Goal: Use online tool/utility: Utilize a website feature to perform a specific function

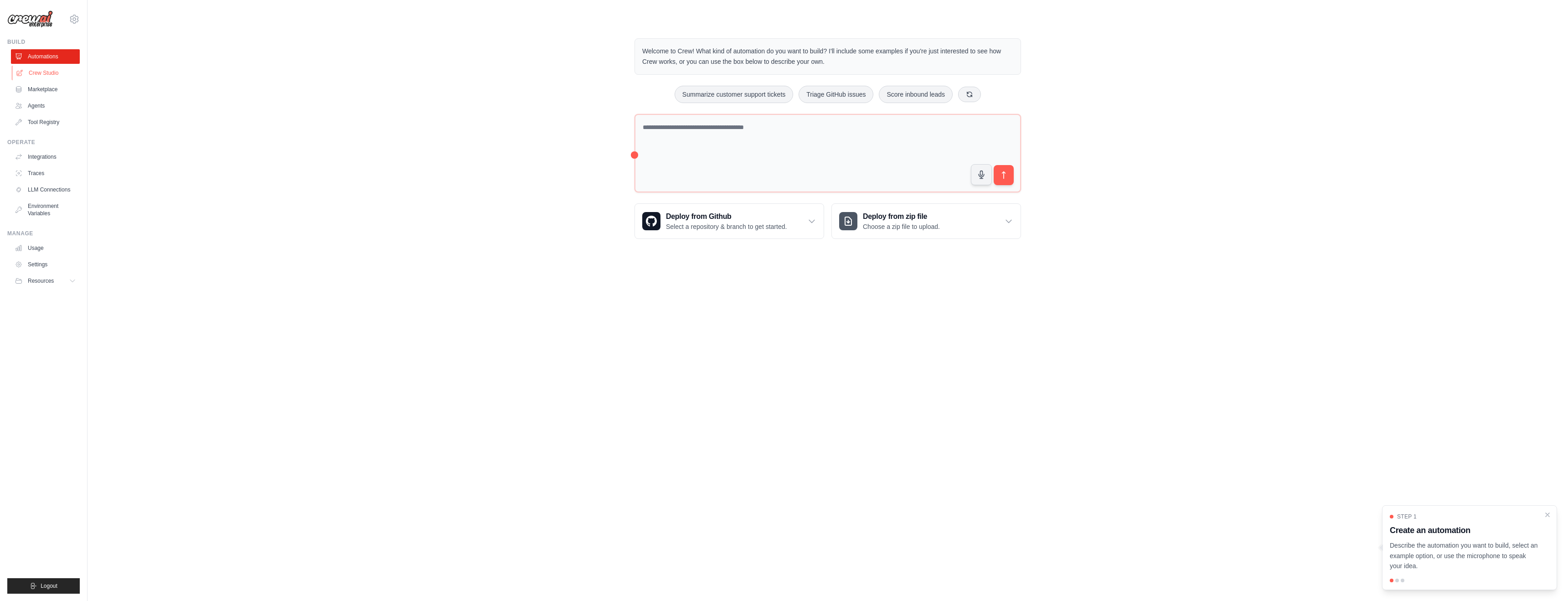
click at [43, 72] on link "Crew Studio" at bounding box center [46, 73] width 69 height 15
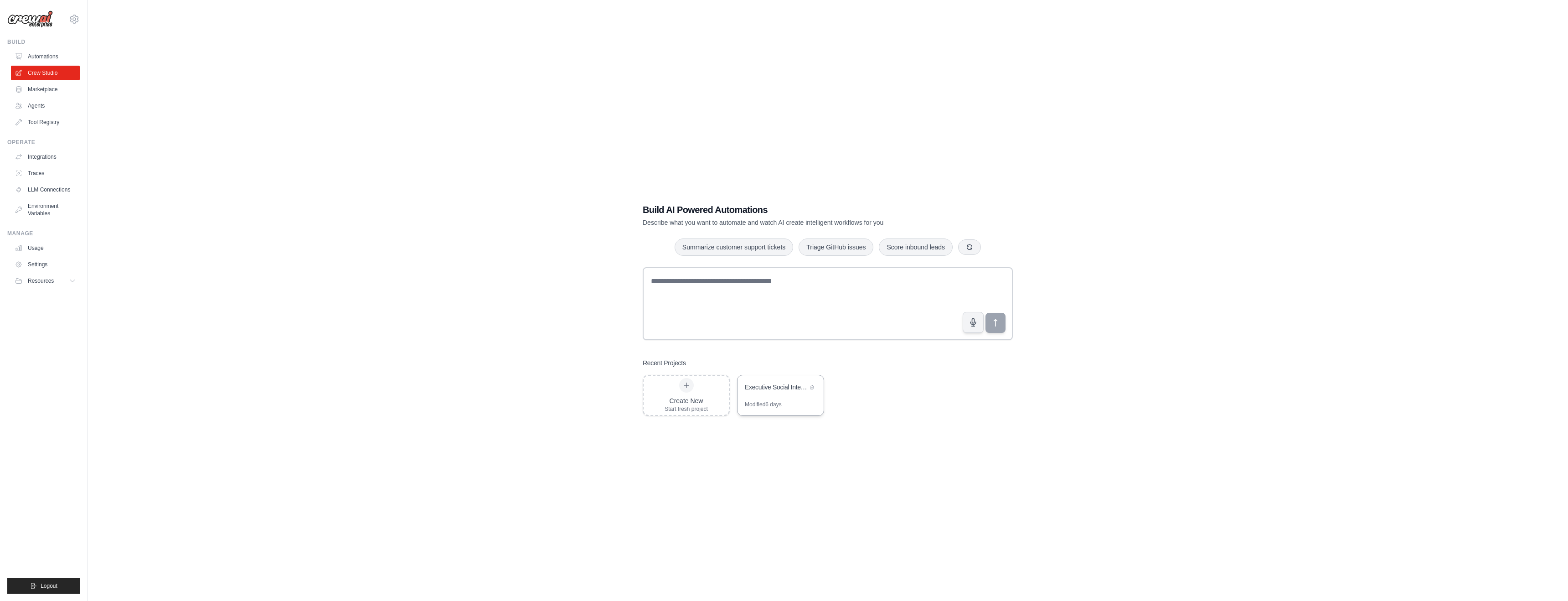
click at [780, 393] on div "Executive Social Intelligence Engine" at bounding box center [776, 388] width 63 height 11
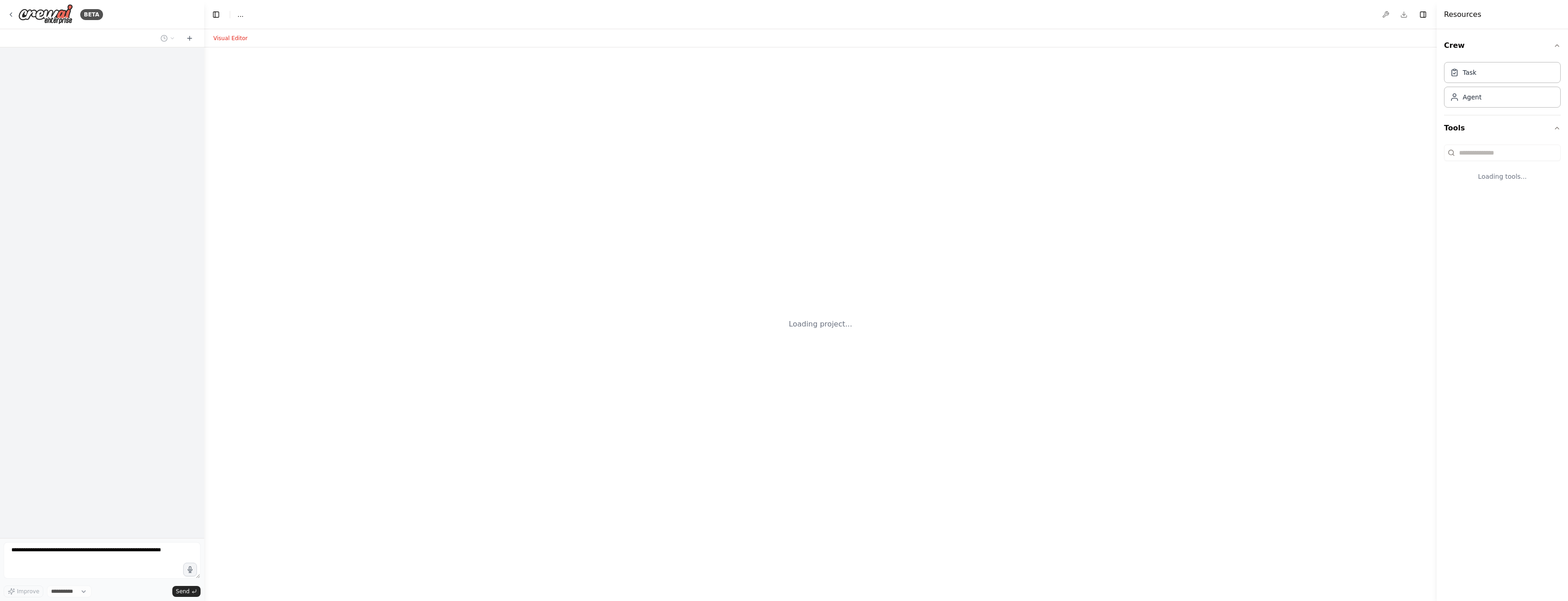
select select "****"
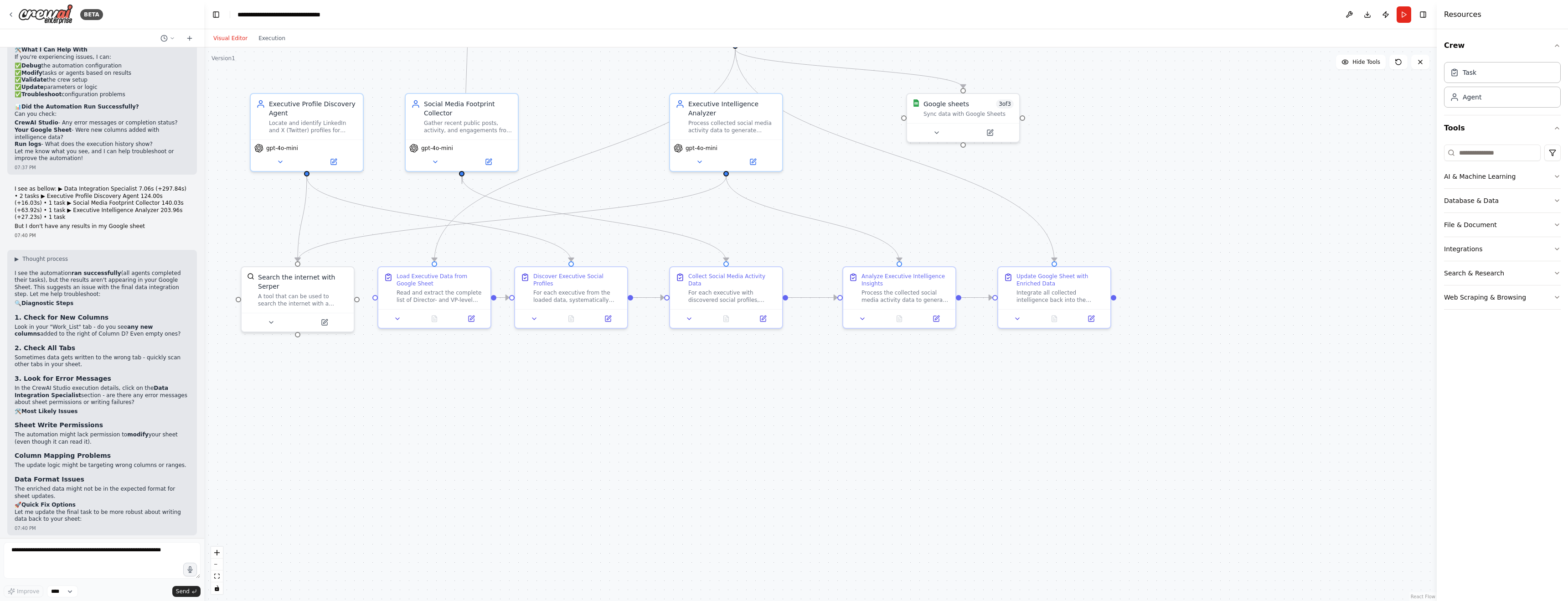
scroll to position [4406, 0]
